Goal: Task Accomplishment & Management: Use online tool/utility

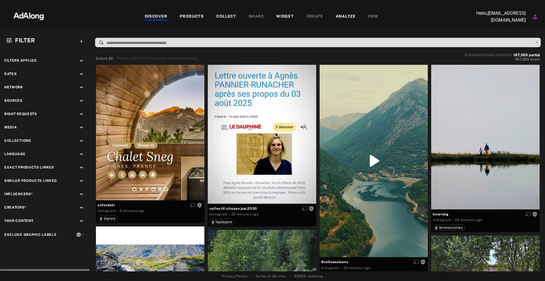
click at [78, 101] on div "Sources keyboard_arrow_down" at bounding box center [45, 102] width 82 height 8
click at [81, 100] on icon "keyboard_arrow_down" at bounding box center [81, 101] width 6 height 6
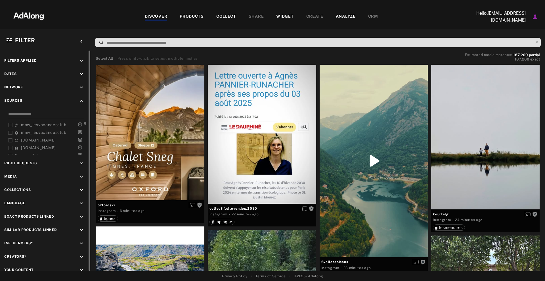
click at [51, 125] on span "mmv_lesvacancesclub" at bounding box center [43, 124] width 45 height 5
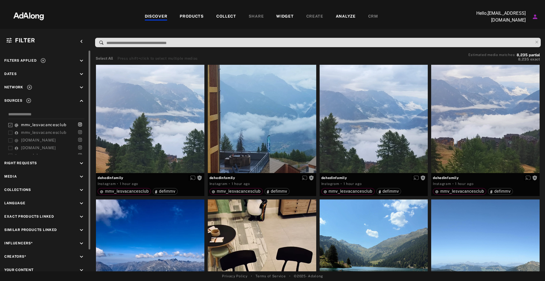
click at [82, 176] on icon "keyboard_arrow_down" at bounding box center [81, 177] width 6 height 6
click at [33, 189] on div "Video" at bounding box center [50, 190] width 72 height 6
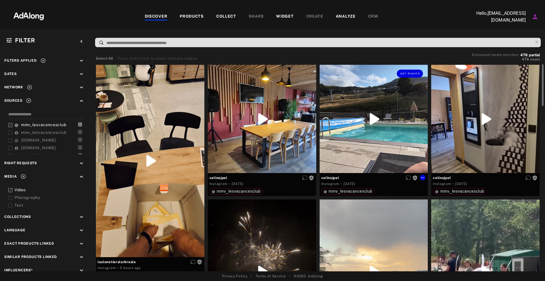
click at [386, 126] on div "Get rights" at bounding box center [374, 119] width 108 height 108
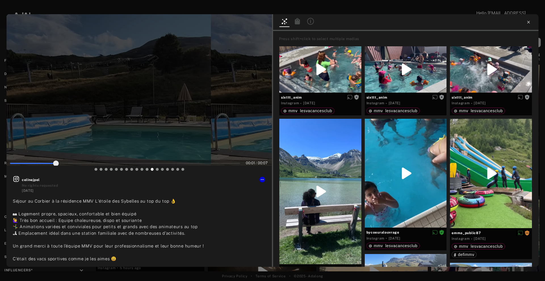
click at [530, 19] on div at bounding box center [406, 22] width 266 height 17
type input "**"
click at [528, 22] on icon at bounding box center [529, 22] width 5 height 5
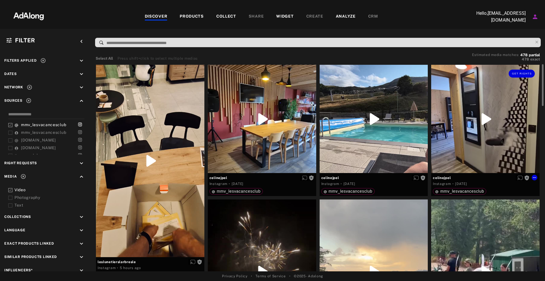
click at [490, 144] on div "Get rights" at bounding box center [485, 119] width 108 height 108
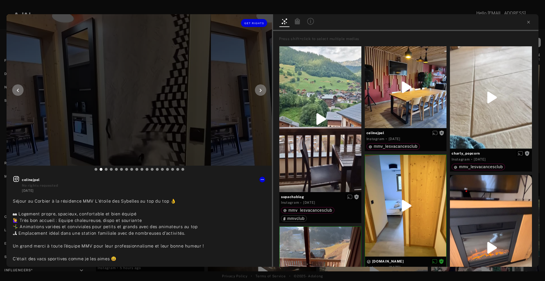
type input "***"
click at [263, 86] on div at bounding box center [260, 89] width 11 height 11
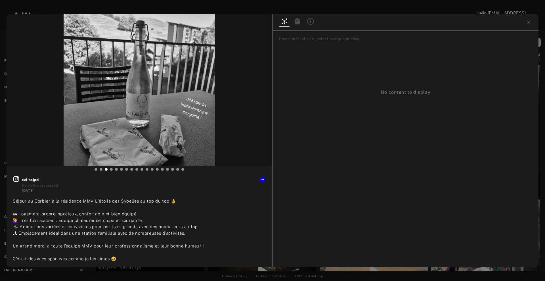
drag, startPoint x: 263, startPoint y: 86, endPoint x: 529, endPoint y: 24, distance: 272.4
click at [529, 24] on div at bounding box center [406, 22] width 266 height 17
click at [529, 23] on icon at bounding box center [529, 22] width 5 height 5
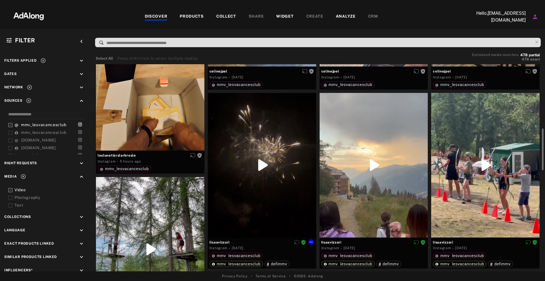
scroll to position [142, 0]
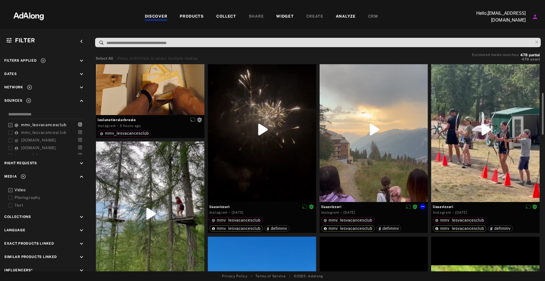
click at [373, 126] on div at bounding box center [374, 129] width 108 height 145
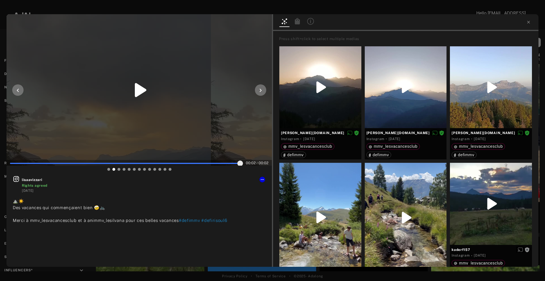
click at [264, 90] on icon at bounding box center [260, 90] width 7 height 7
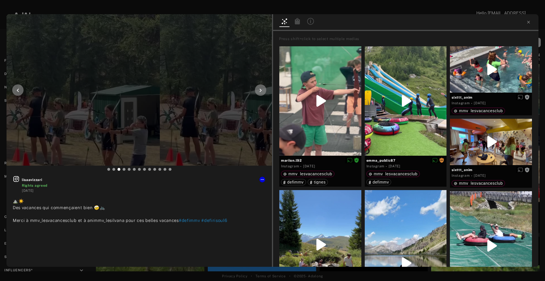
click at [264, 90] on icon at bounding box center [260, 90] width 7 height 7
type input "**"
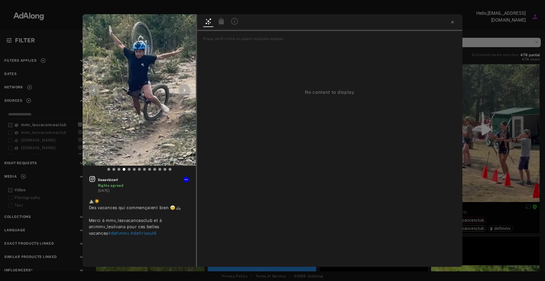
click at [264, 90] on div "No content to display" at bounding box center [330, 70] width 256 height 49
click at [454, 22] on icon at bounding box center [452, 22] width 5 height 5
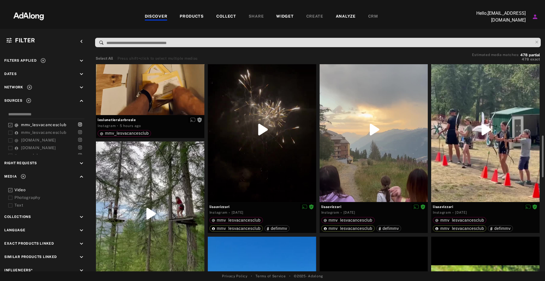
scroll to position [213, 0]
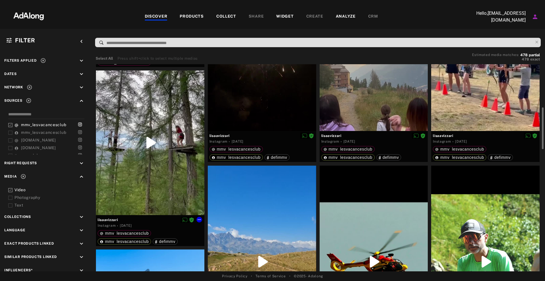
click at [147, 140] on div at bounding box center [150, 142] width 108 height 145
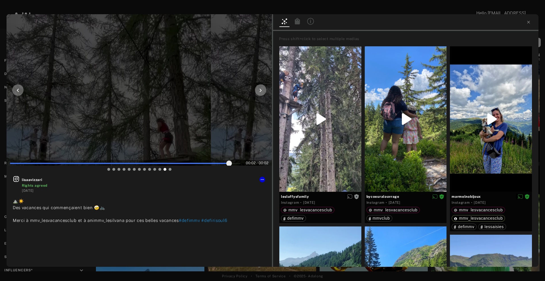
type input "***"
click at [529, 24] on icon at bounding box center [529, 22] width 5 height 5
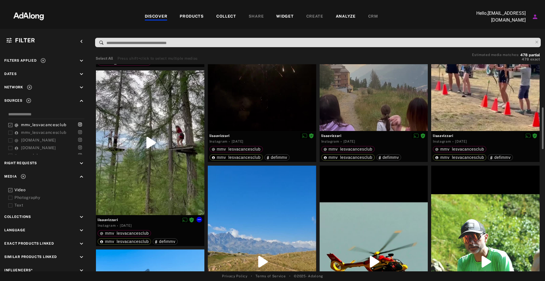
click at [128, 163] on div at bounding box center [150, 142] width 108 height 145
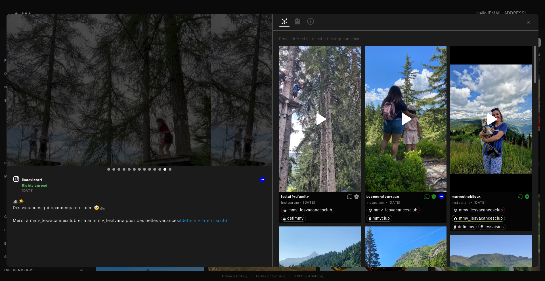
click at [415, 92] on div at bounding box center [406, 118] width 82 height 145
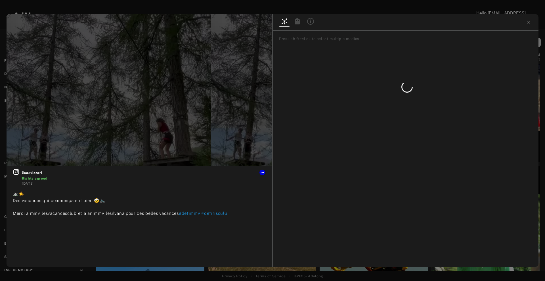
type input "**"
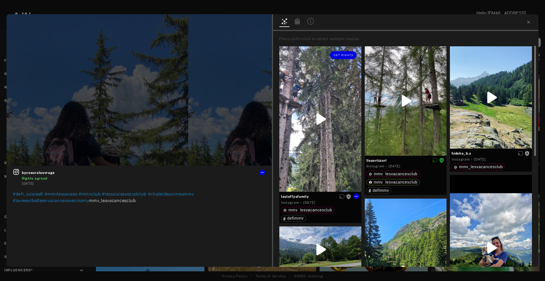
click at [302, 119] on div "Get rights" at bounding box center [320, 118] width 82 height 145
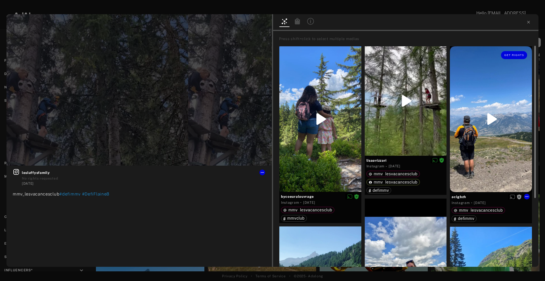
click at [483, 115] on div "Get rights" at bounding box center [491, 119] width 82 height 146
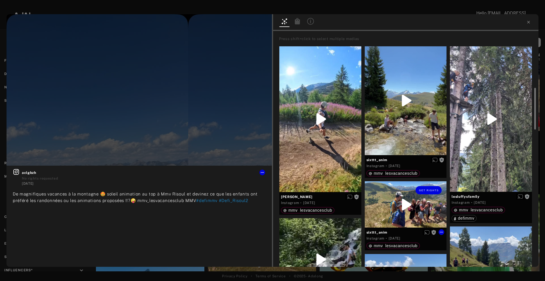
scroll to position [36, 0]
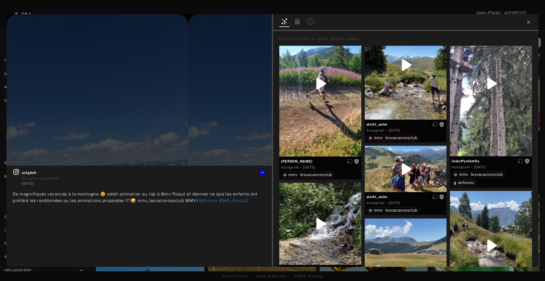
click at [529, 22] on icon at bounding box center [528, 22] width 3 height 3
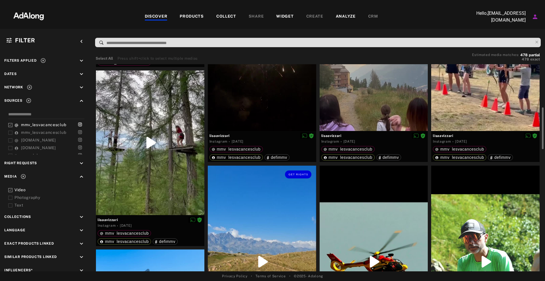
scroll to position [320, 0]
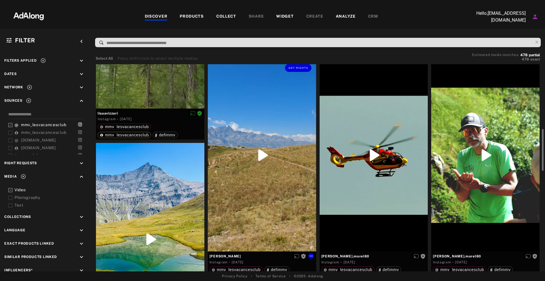
click at [266, 160] on div "Get rights" at bounding box center [262, 155] width 108 height 193
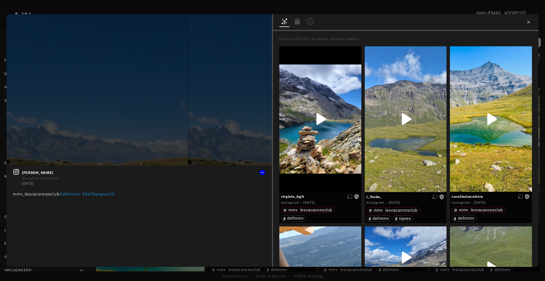
click at [529, 22] on icon at bounding box center [529, 22] width 5 height 5
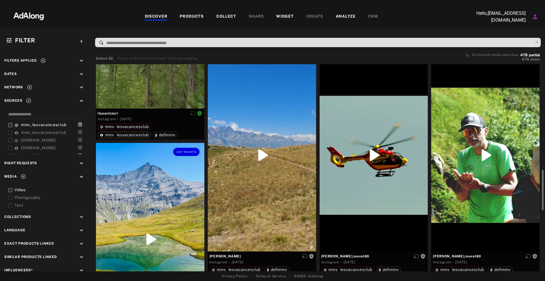
scroll to position [355, 0]
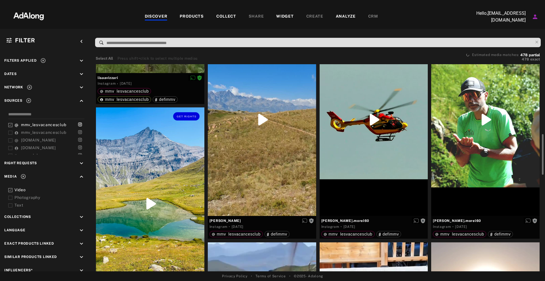
click at [162, 195] on div "Get rights" at bounding box center [150, 203] width 108 height 193
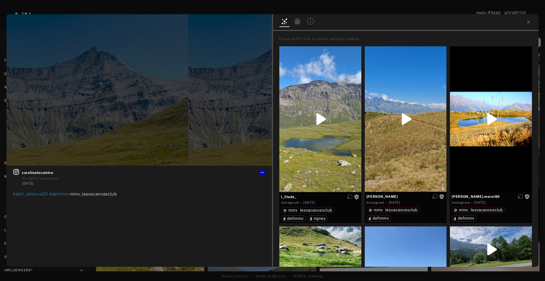
click at [528, 20] on icon at bounding box center [529, 22] width 5 height 5
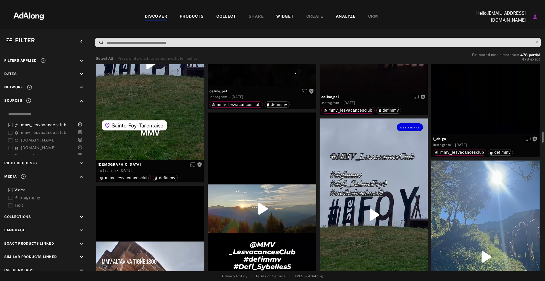
scroll to position [1349, 0]
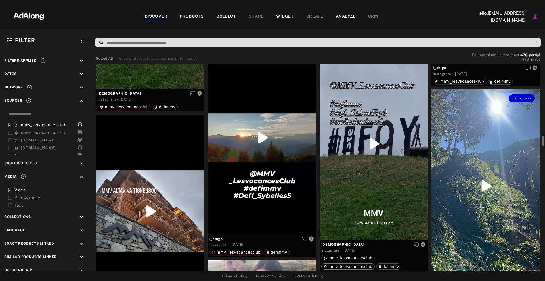
click at [505, 156] on div "Get rights" at bounding box center [485, 185] width 108 height 193
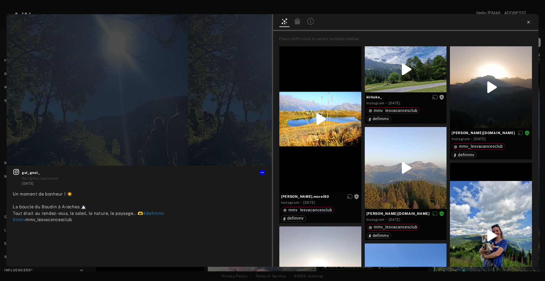
click at [530, 22] on icon at bounding box center [529, 22] width 5 height 5
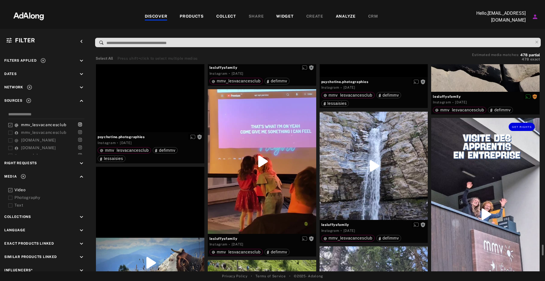
scroll to position [2734, 0]
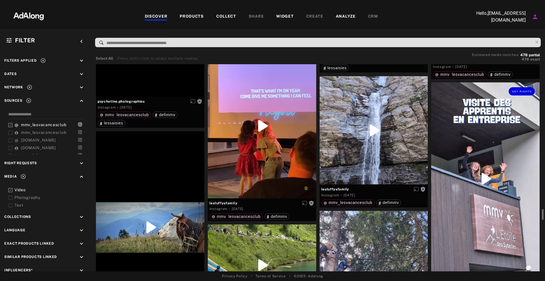
click at [487, 162] on div "Get rights" at bounding box center [485, 178] width 108 height 193
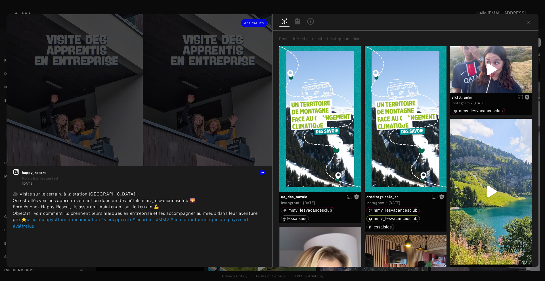
click at [243, 74] on div at bounding box center [140, 89] width 266 height 151
click at [18, 171] on icon at bounding box center [16, 171] width 7 height 7
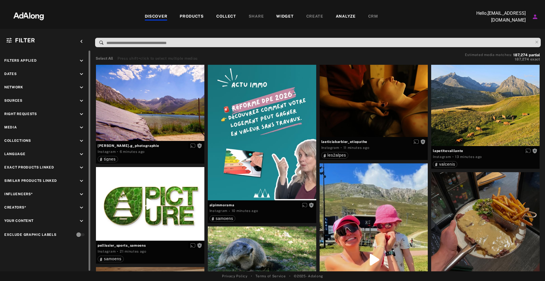
click at [80, 98] on icon "keyboard_arrow_down" at bounding box center [81, 101] width 6 height 6
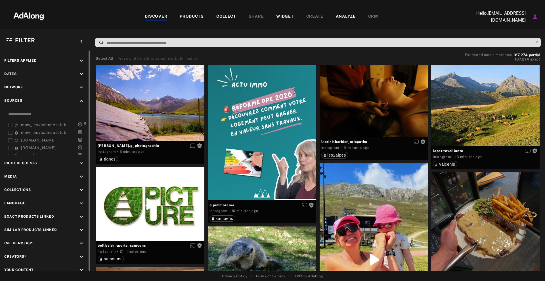
click at [49, 126] on span "mmv_lesvacancesclub" at bounding box center [43, 124] width 45 height 5
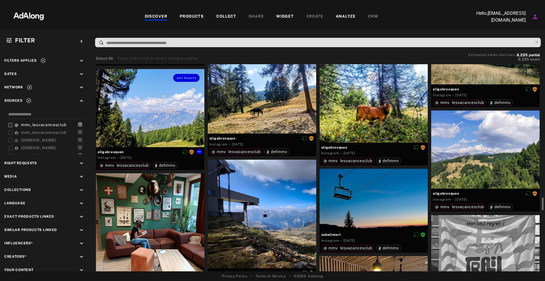
scroll to position [2237, 0]
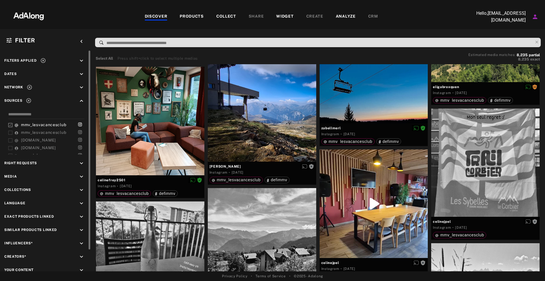
click at [60, 163] on div "Right Requests keyboard_arrow_down" at bounding box center [45, 164] width 82 height 8
click at [77, 162] on div "Right Requests keyboard_arrow_down" at bounding box center [45, 164] width 82 height 8
click at [80, 162] on icon "keyboard_arrow_down" at bounding box center [81, 163] width 6 height 6
click at [51, 177] on div "Agreed" at bounding box center [50, 177] width 72 height 6
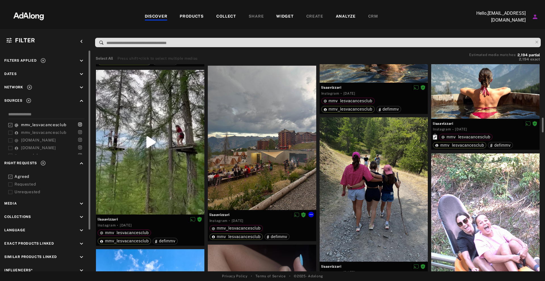
scroll to position [781, 0]
